Goal: Share content

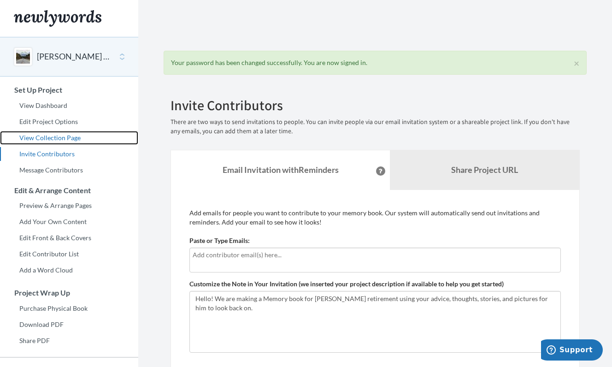
click at [46, 136] on link "View Collection Page" at bounding box center [69, 138] width 138 height 14
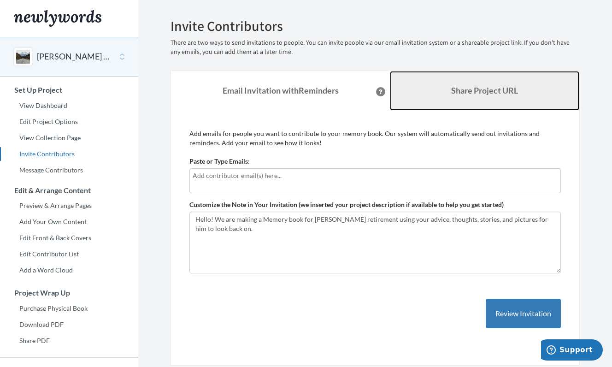
click at [500, 99] on link "Share Project URL" at bounding box center [484, 91] width 189 height 40
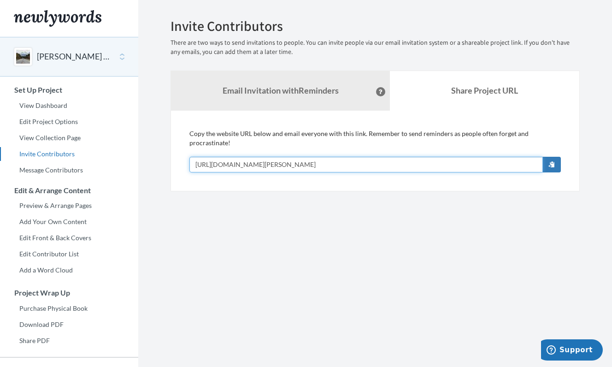
click at [427, 165] on input "[URL][DOMAIN_NAME][PERSON_NAME]" at bounding box center [365, 165] width 353 height 16
